Goal: Browse casually

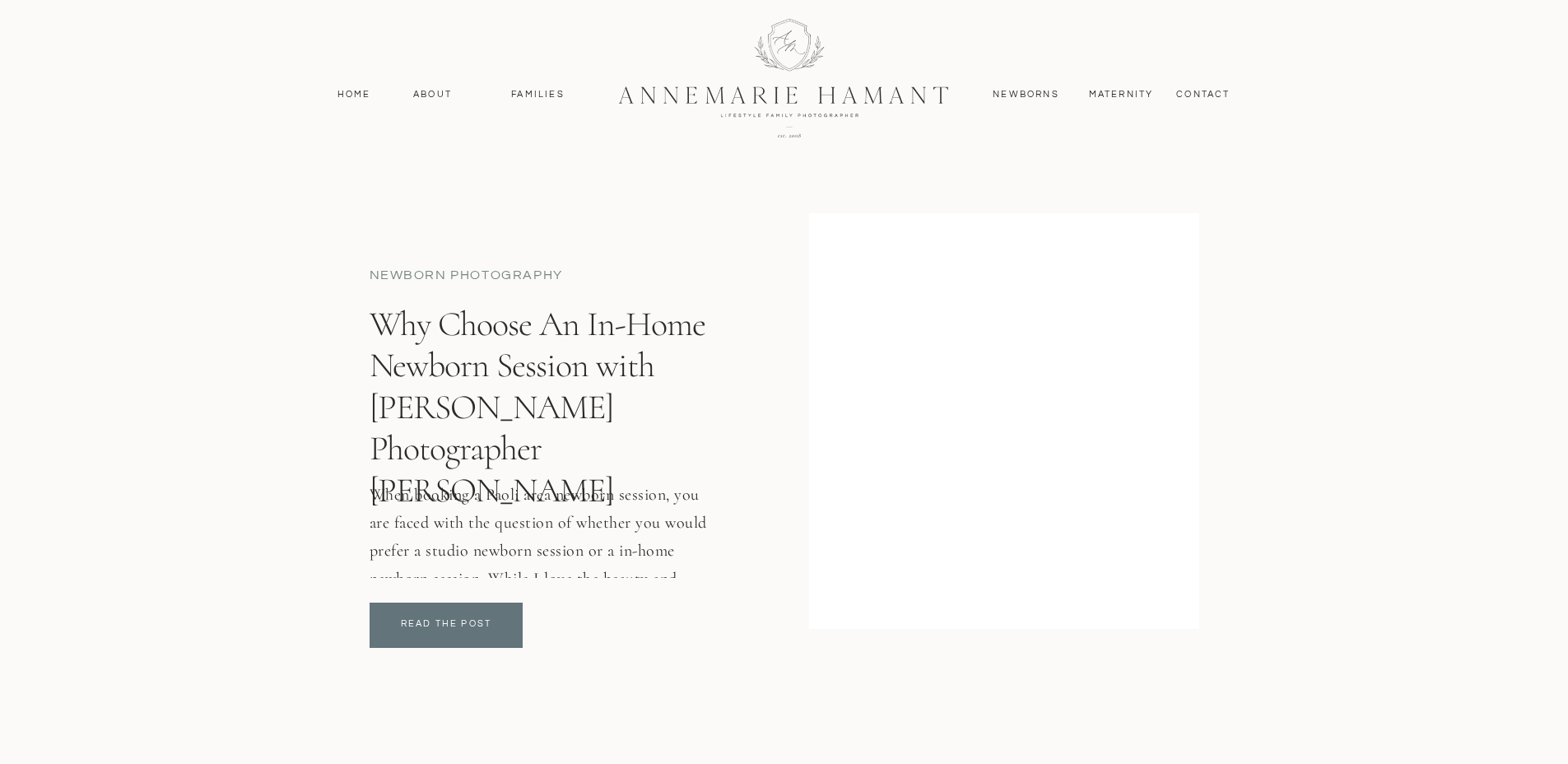
scroll to position [2035, 0]
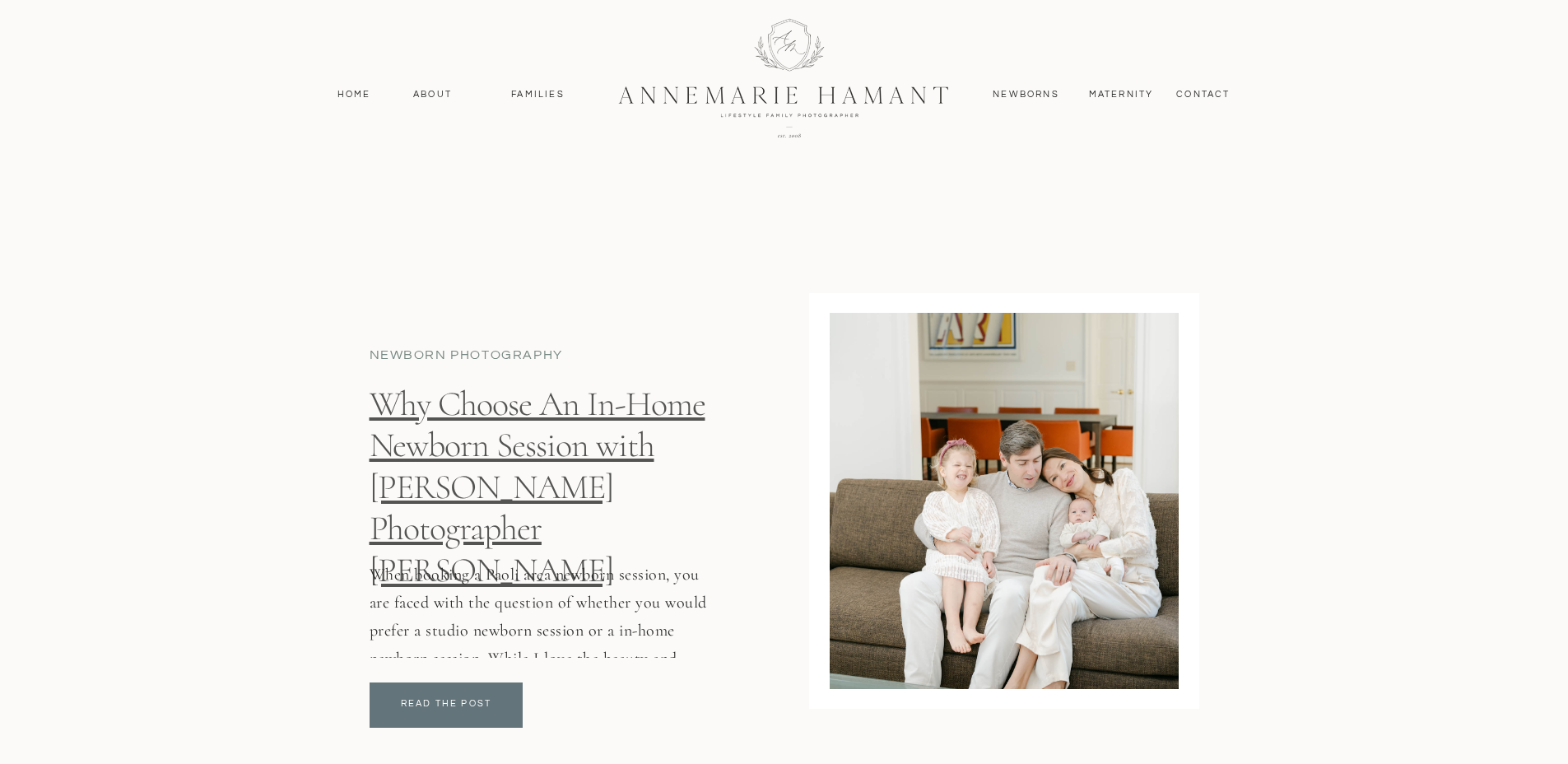
click at [515, 489] on link "Why Choose An In-Home Newborn Session with Paoli Newborn Photographer AnneMarie…" at bounding box center [537, 487] width 336 height 209
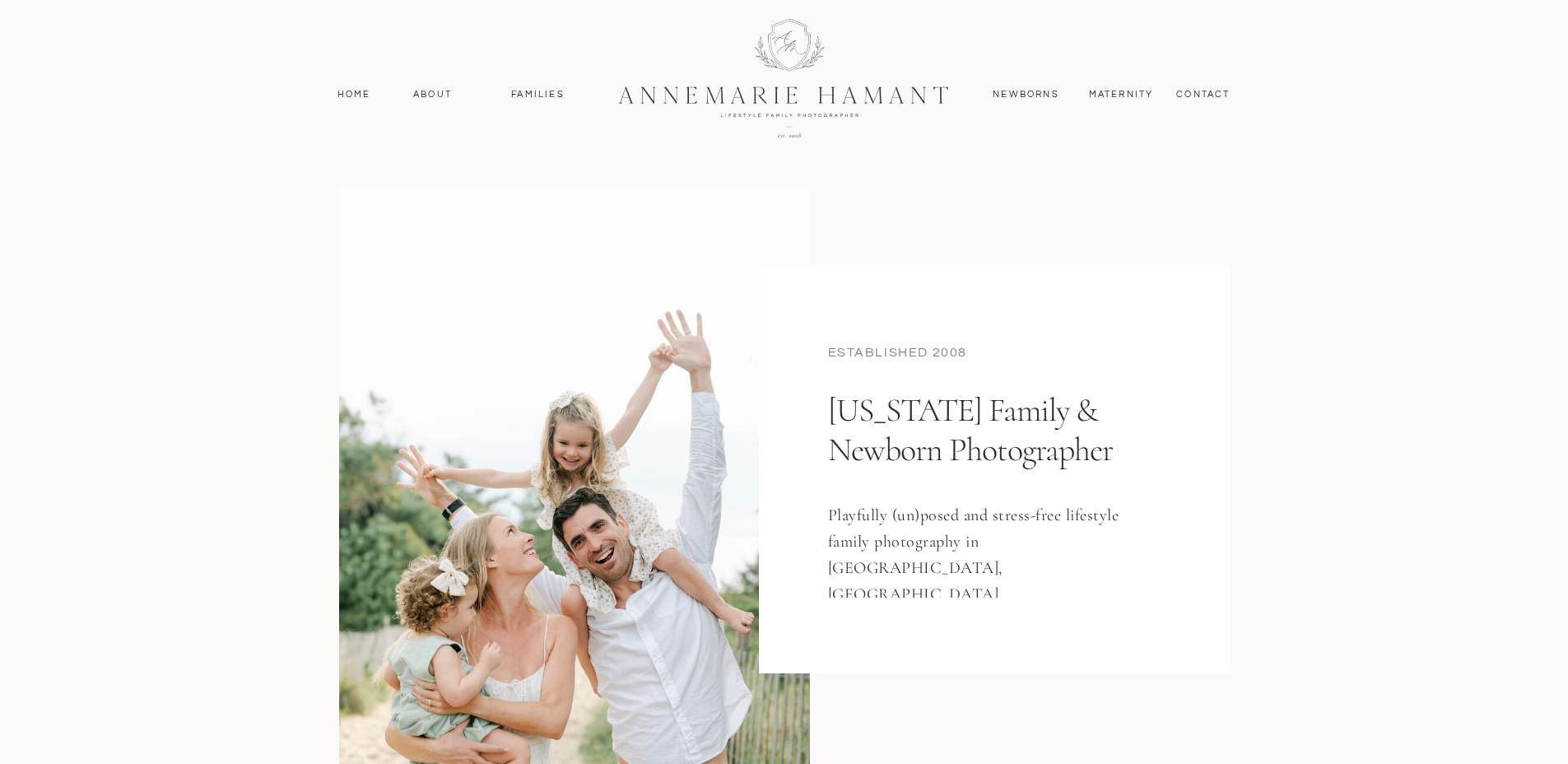
click at [869, 102] on div at bounding box center [784, 77] width 441 height 192
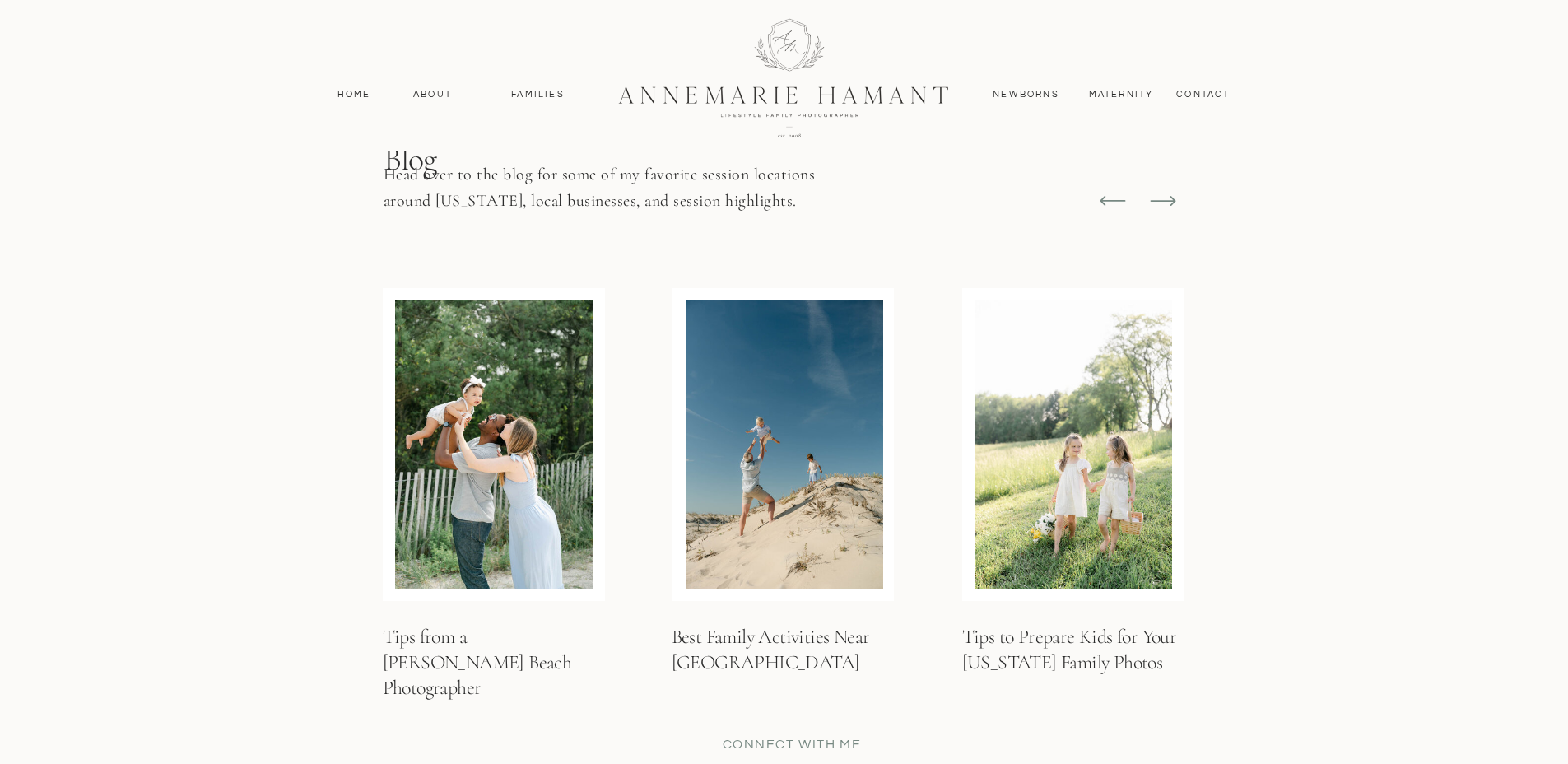
scroll to position [6091, 0]
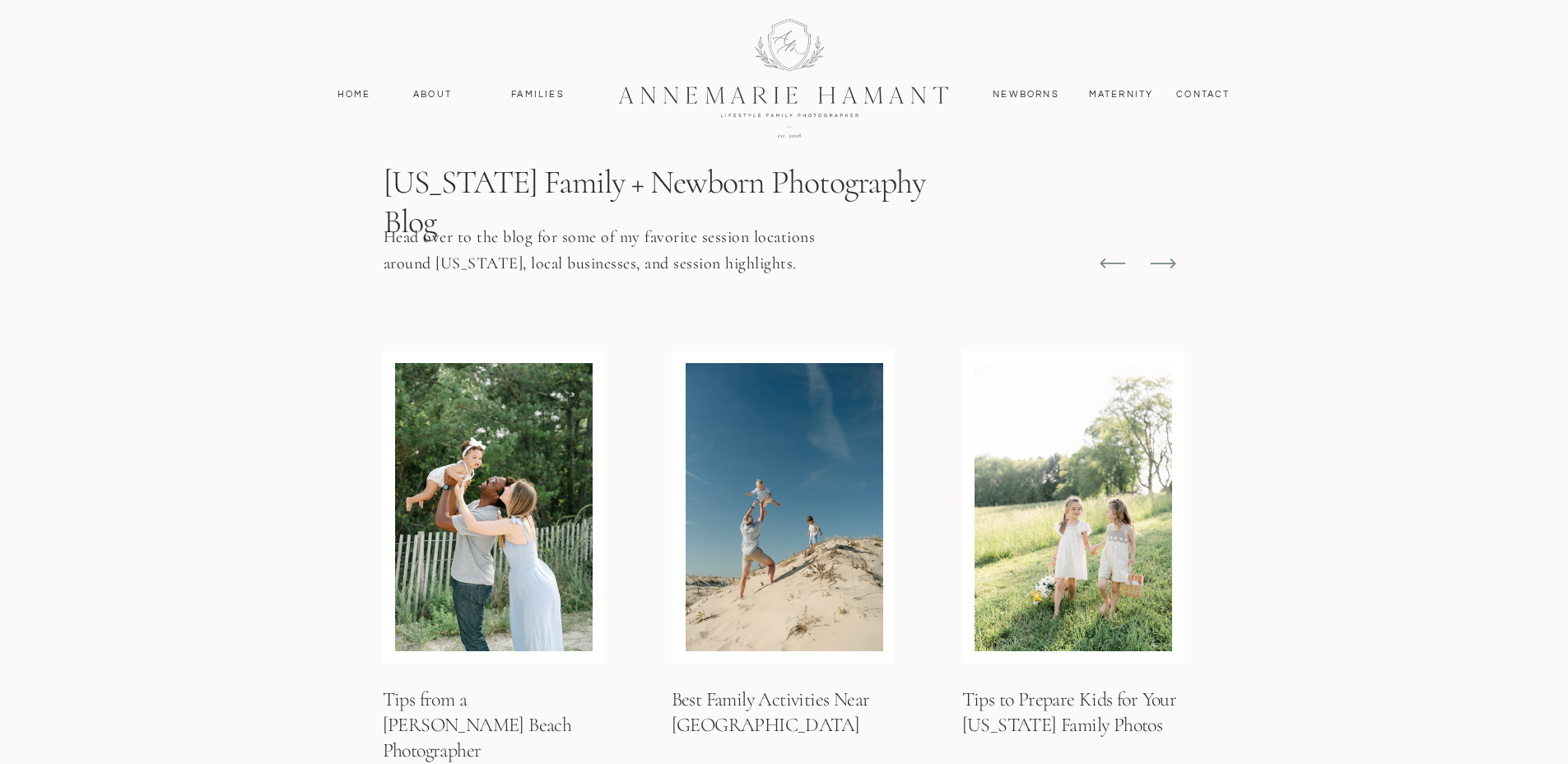
click at [1172, 262] on icon at bounding box center [1163, 263] width 25 height 10
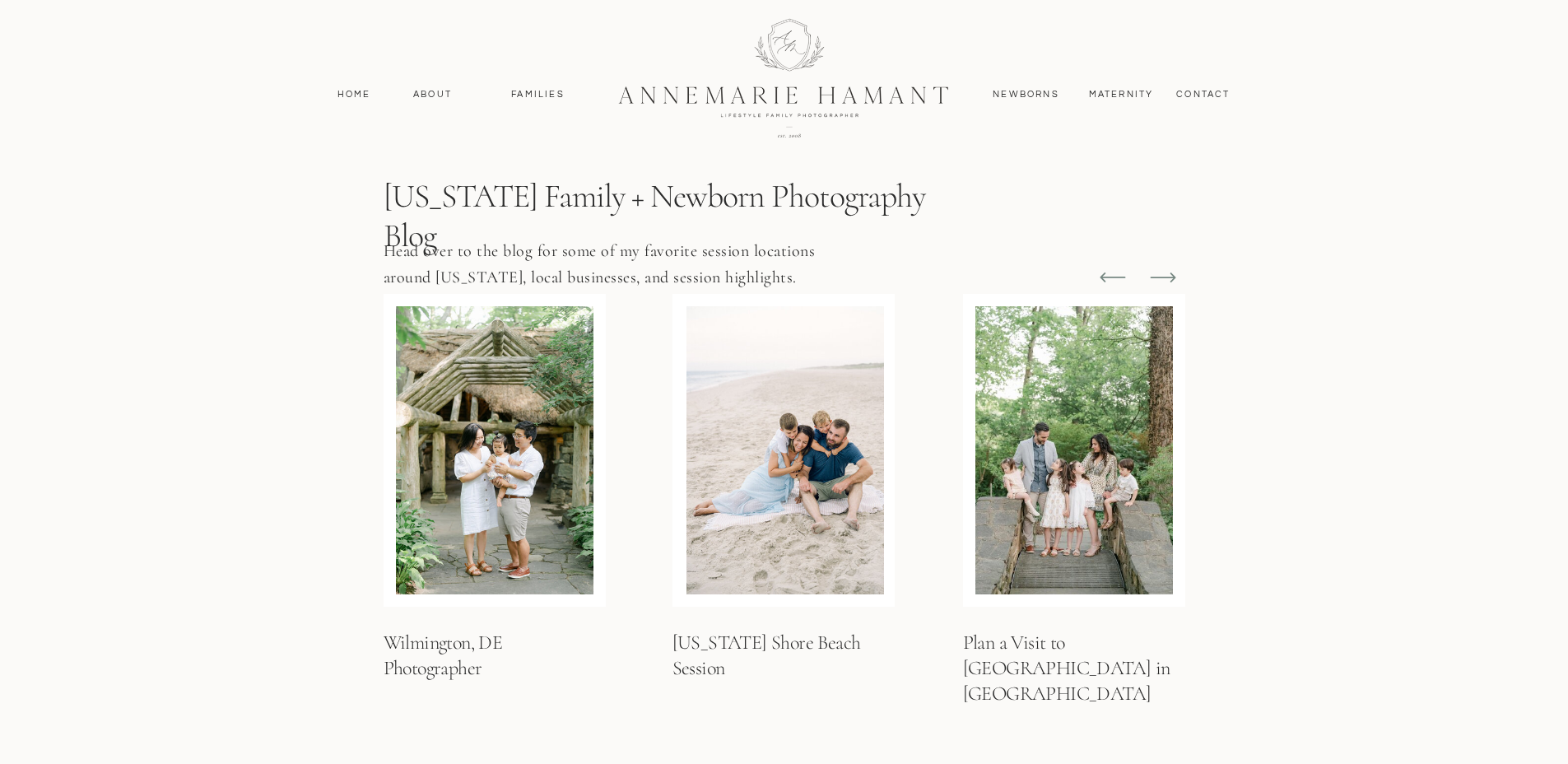
scroll to position [6077, 0]
click at [1171, 263] on icon at bounding box center [1163, 278] width 31 height 31
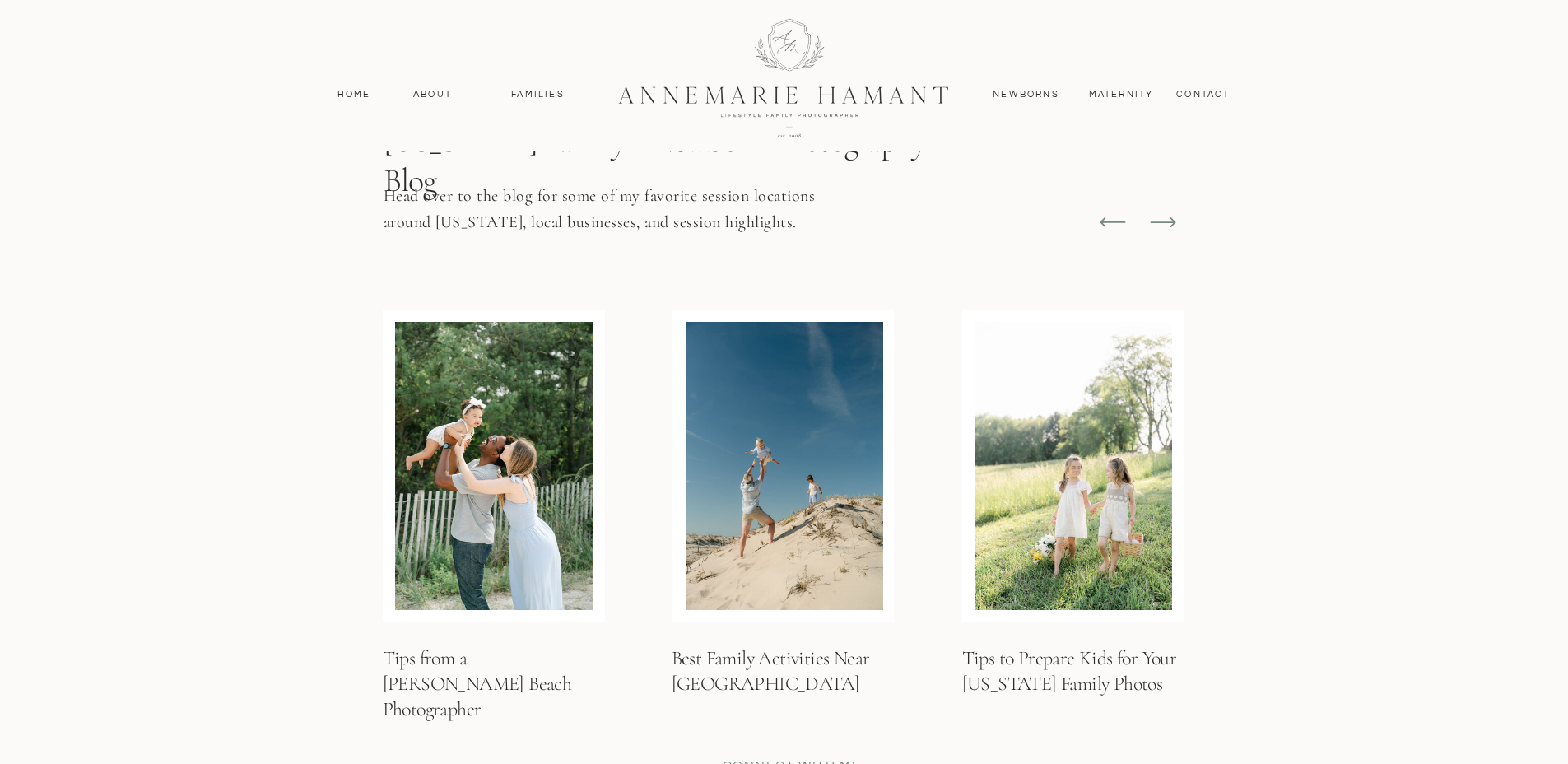
scroll to position [6161, 0]
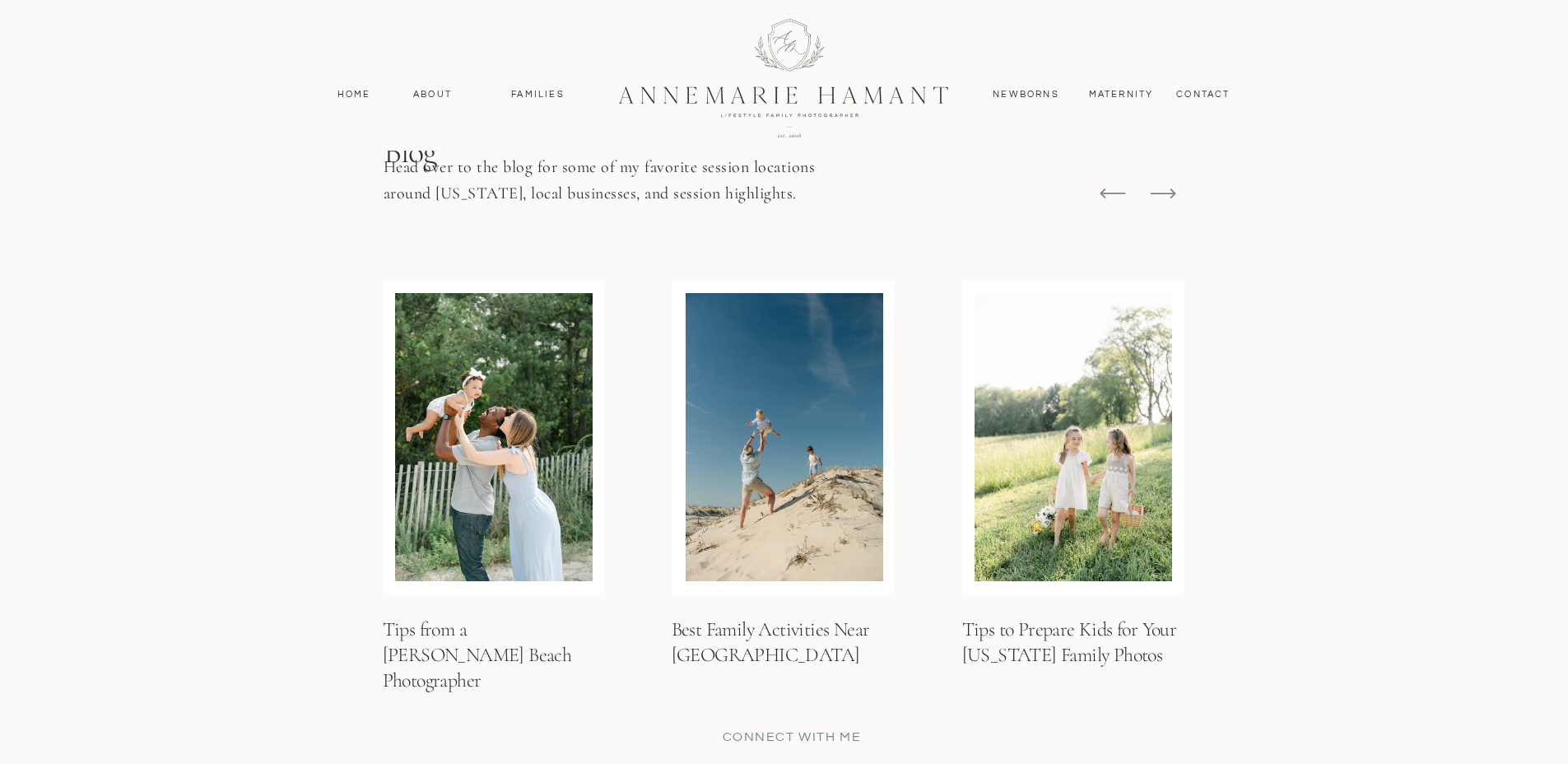
click at [1165, 204] on icon at bounding box center [1163, 193] width 31 height 31
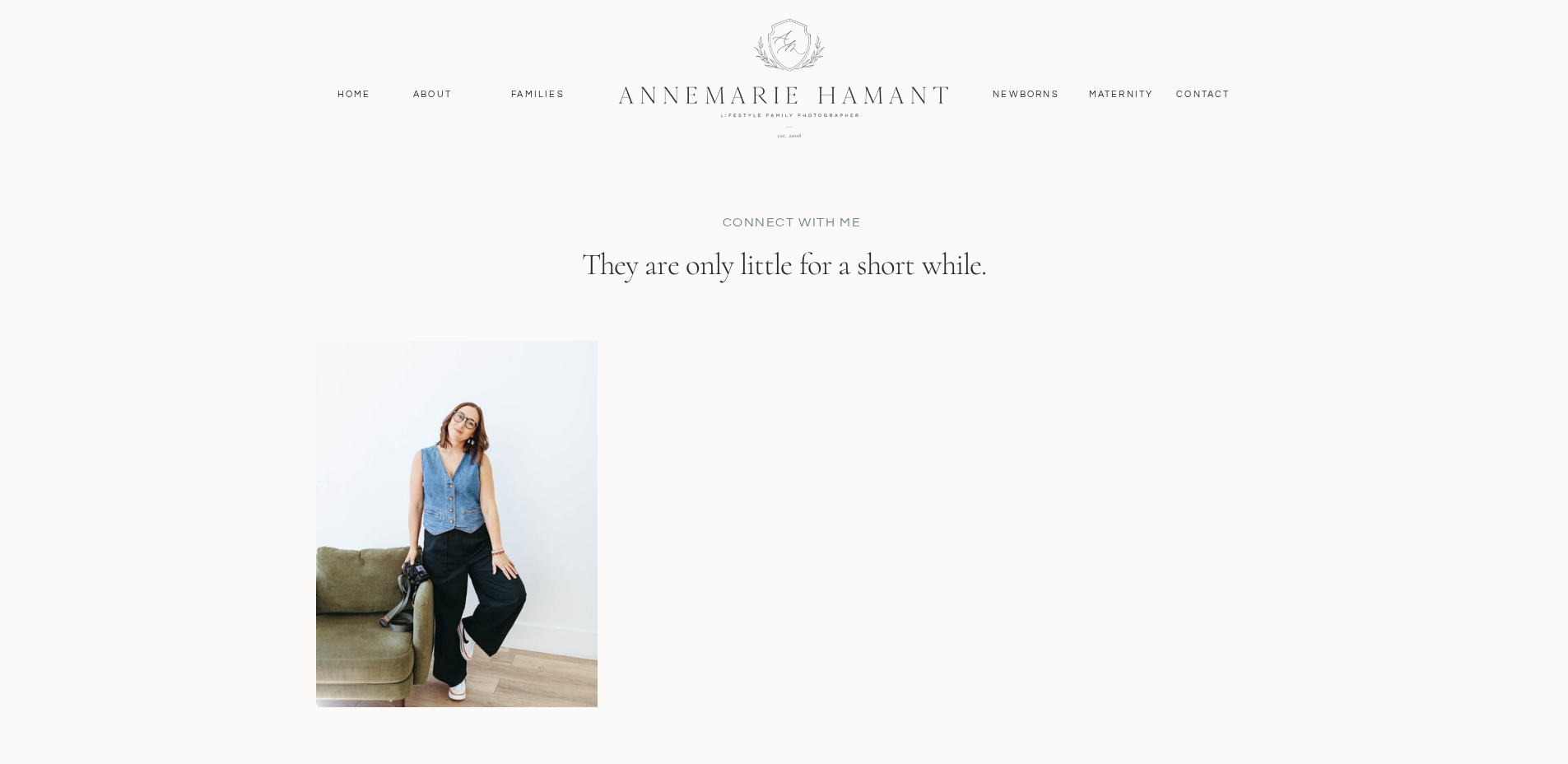
scroll to position [6653, 0]
